Goal: Task Accomplishment & Management: Manage account settings

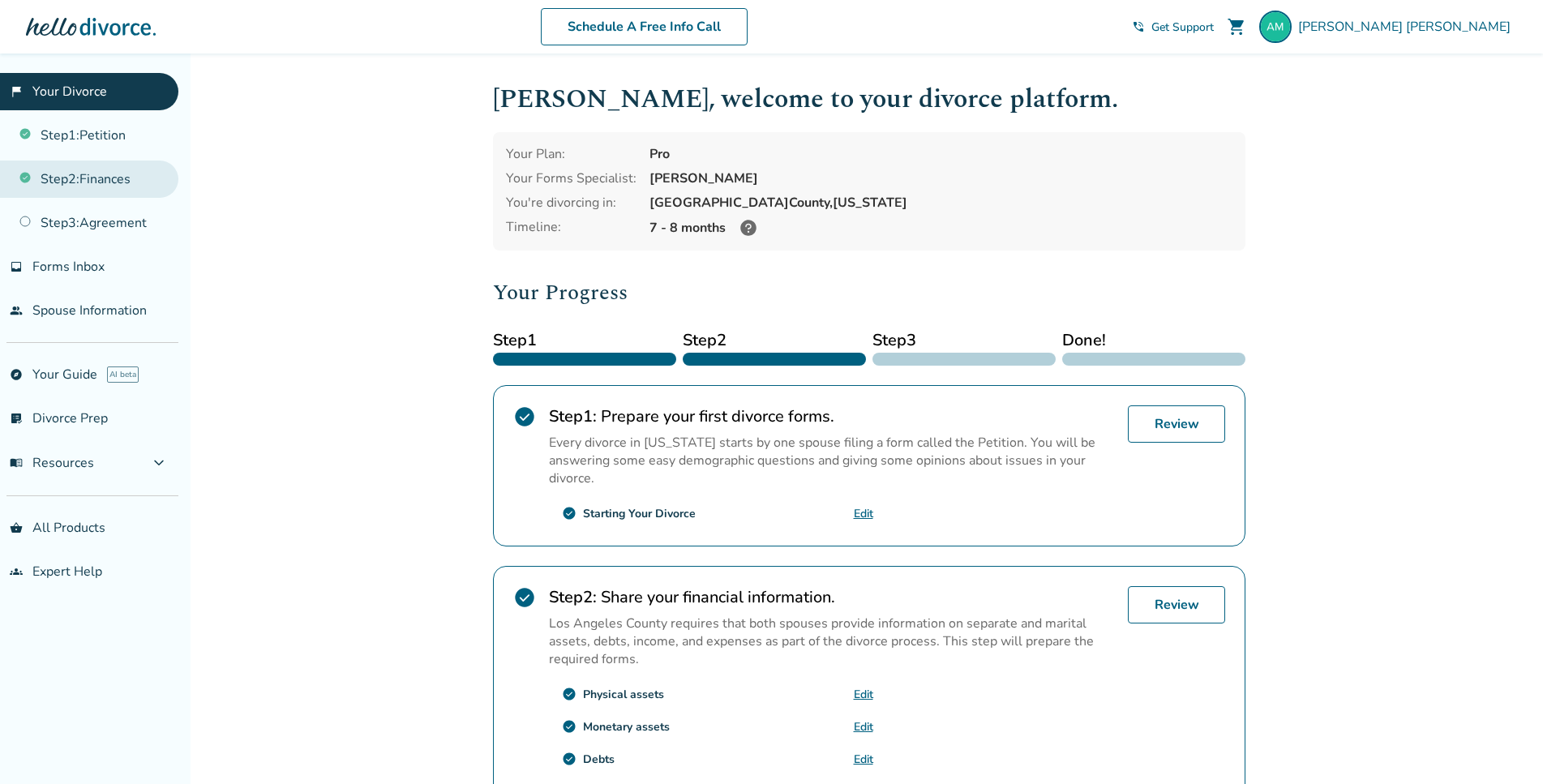
click at [108, 183] on link "Step 2 : Finances" at bounding box center [89, 179] width 179 height 37
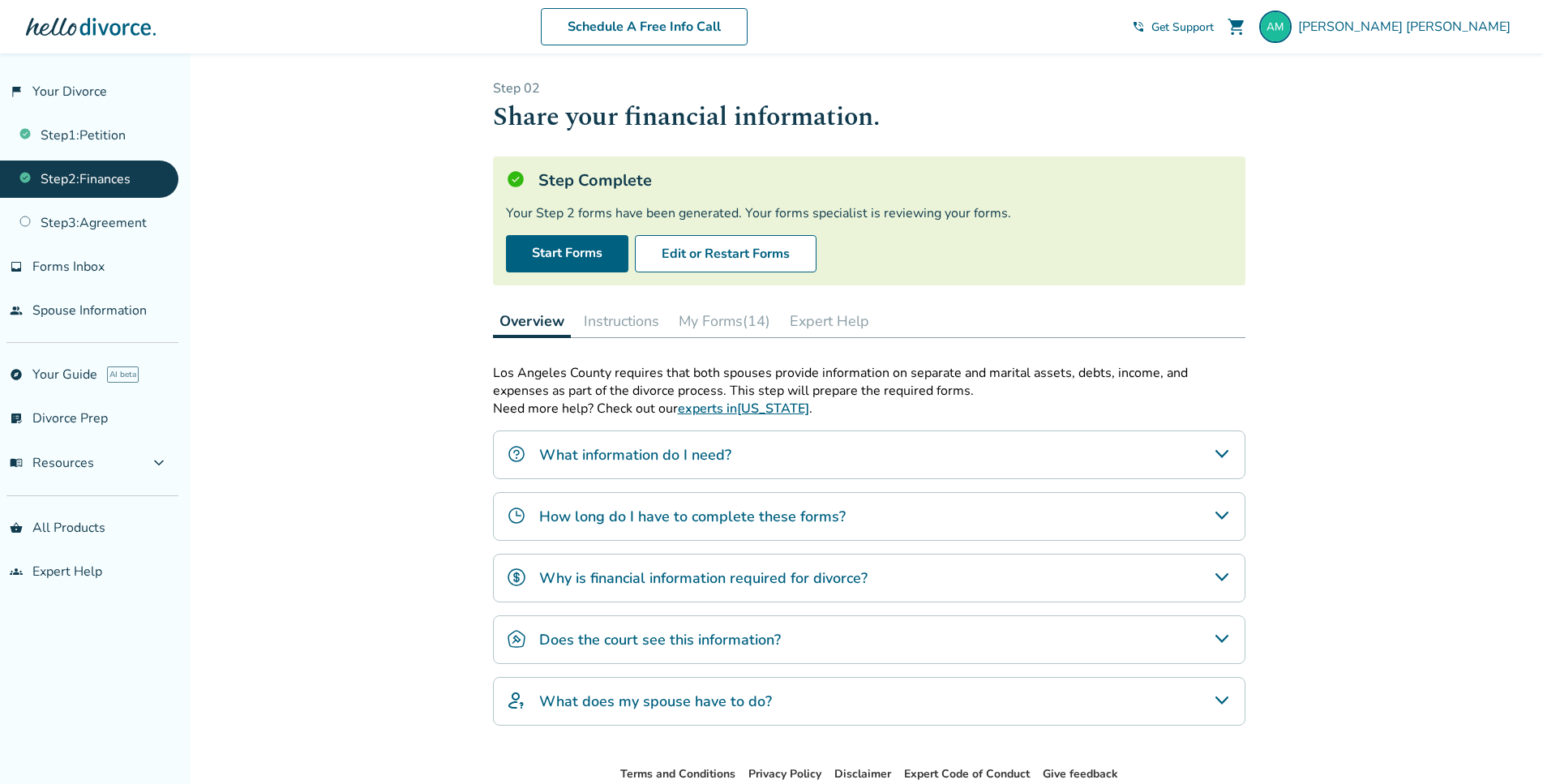
click at [697, 313] on button "My Forms (14)" at bounding box center [724, 320] width 105 height 33
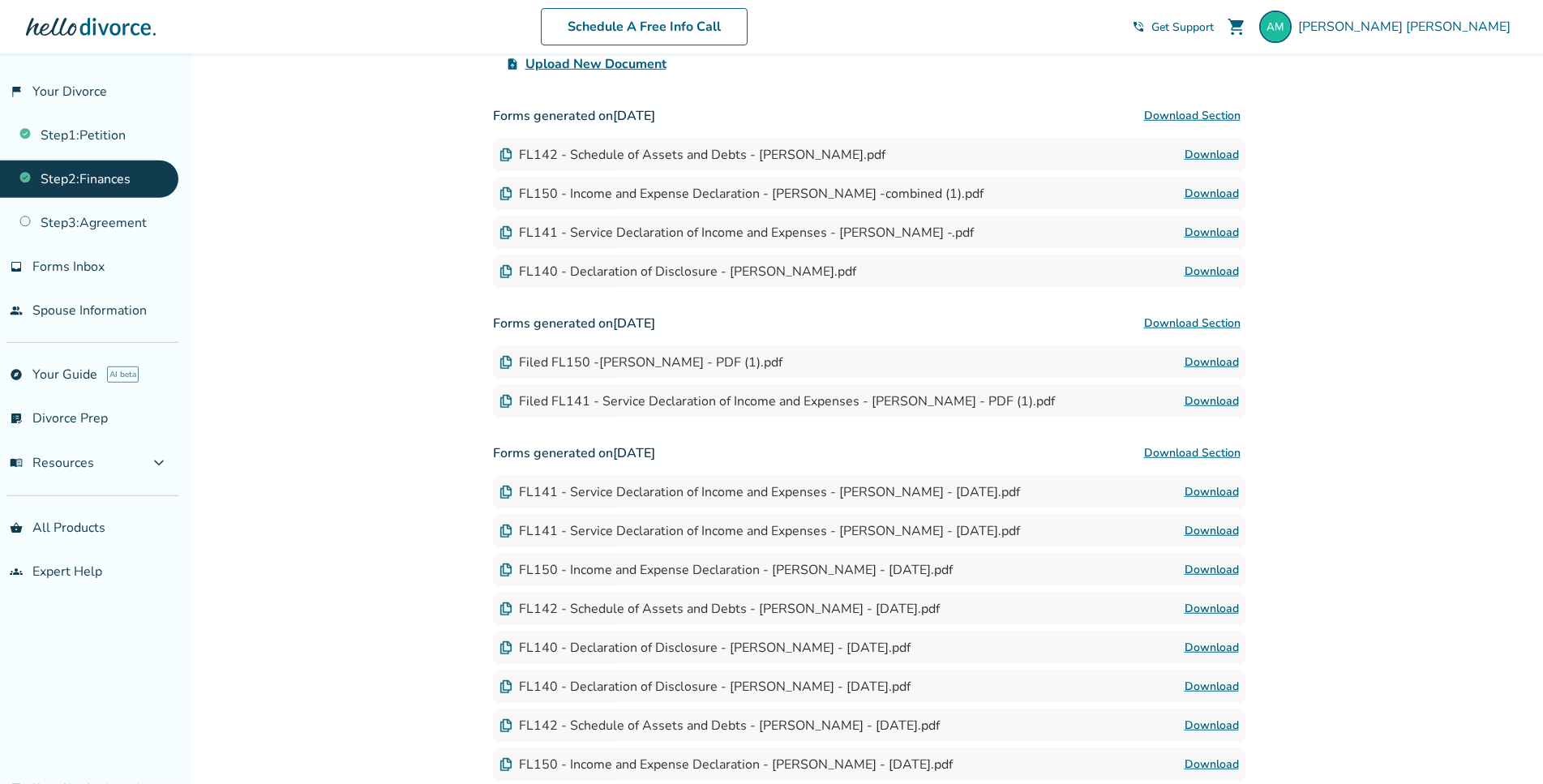
scroll to position [496, 0]
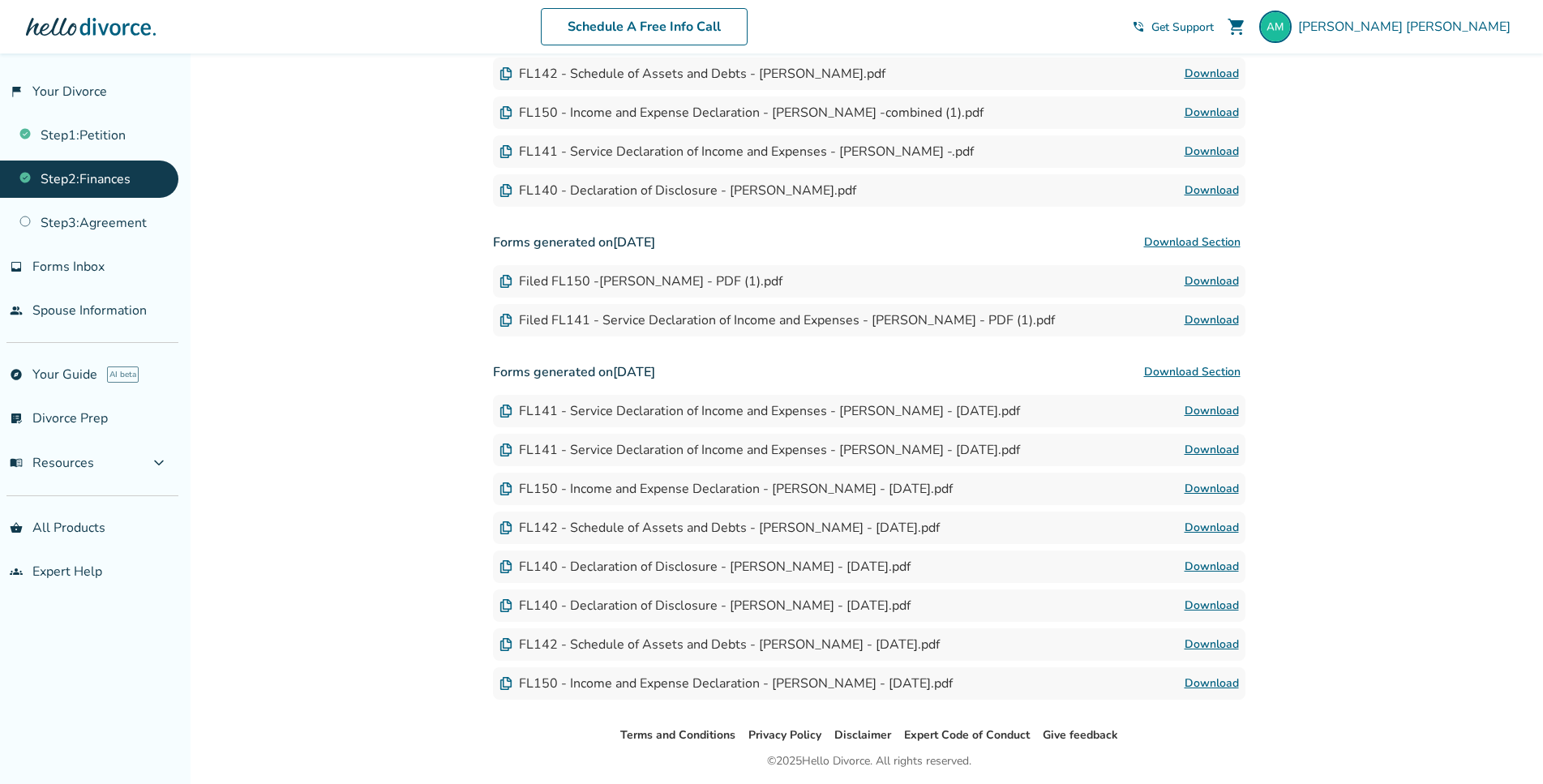
click at [1210, 488] on link "Download" at bounding box center [1211, 488] width 55 height 19
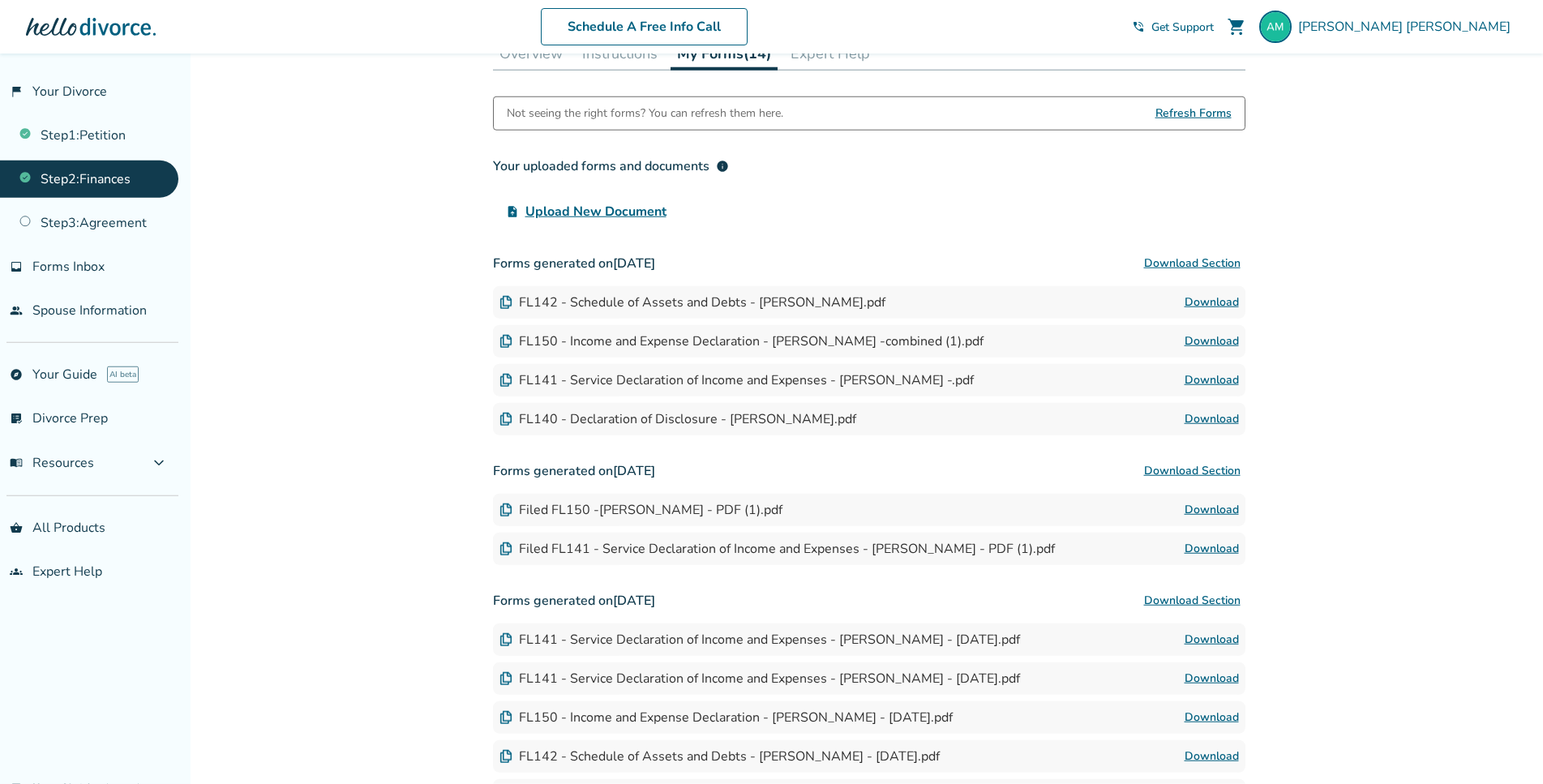
scroll to position [0, 0]
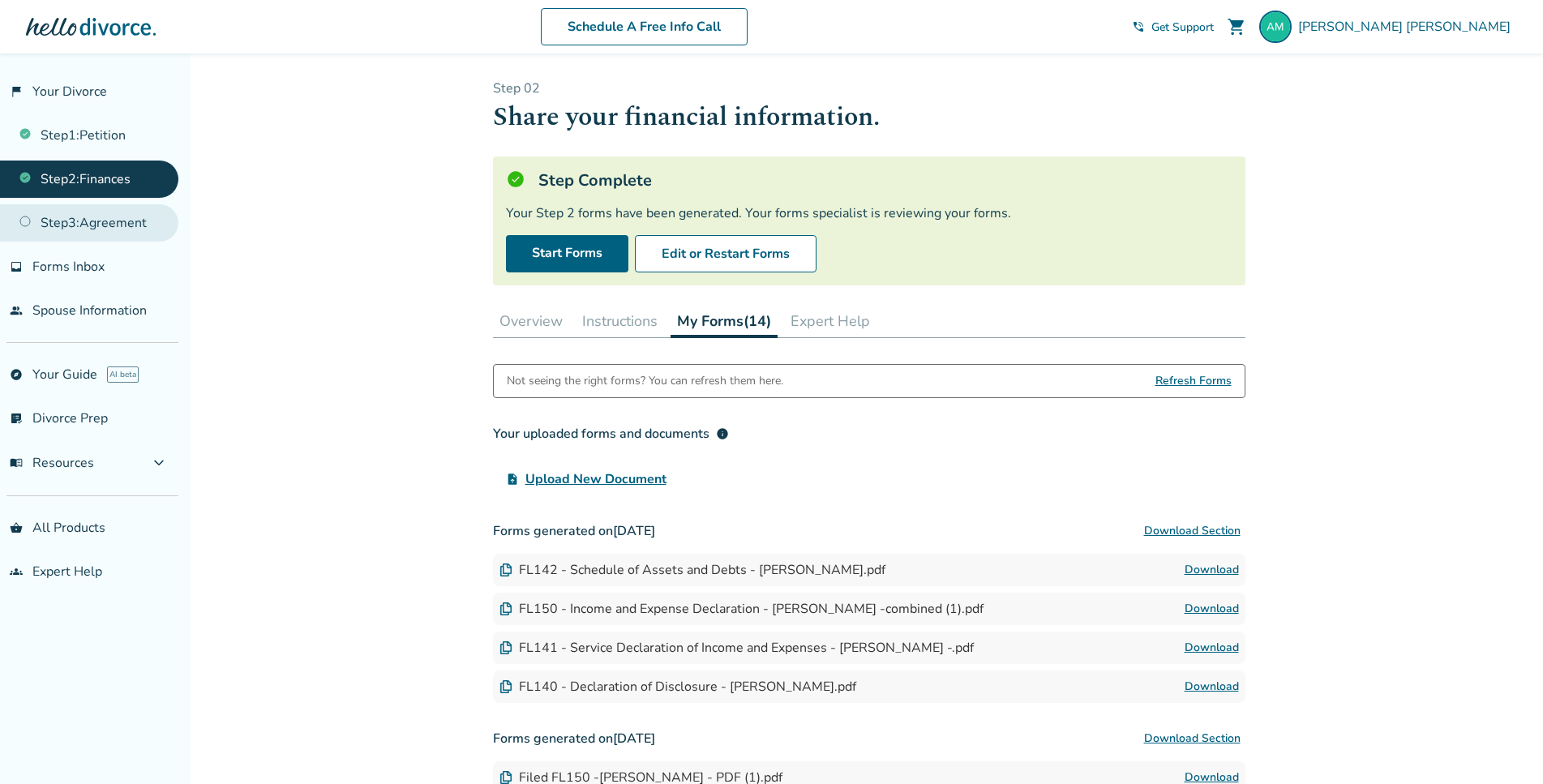
click at [102, 224] on link "Step 3 : Agreement" at bounding box center [89, 223] width 179 height 37
